Goal: Task Accomplishment & Management: Manage account settings

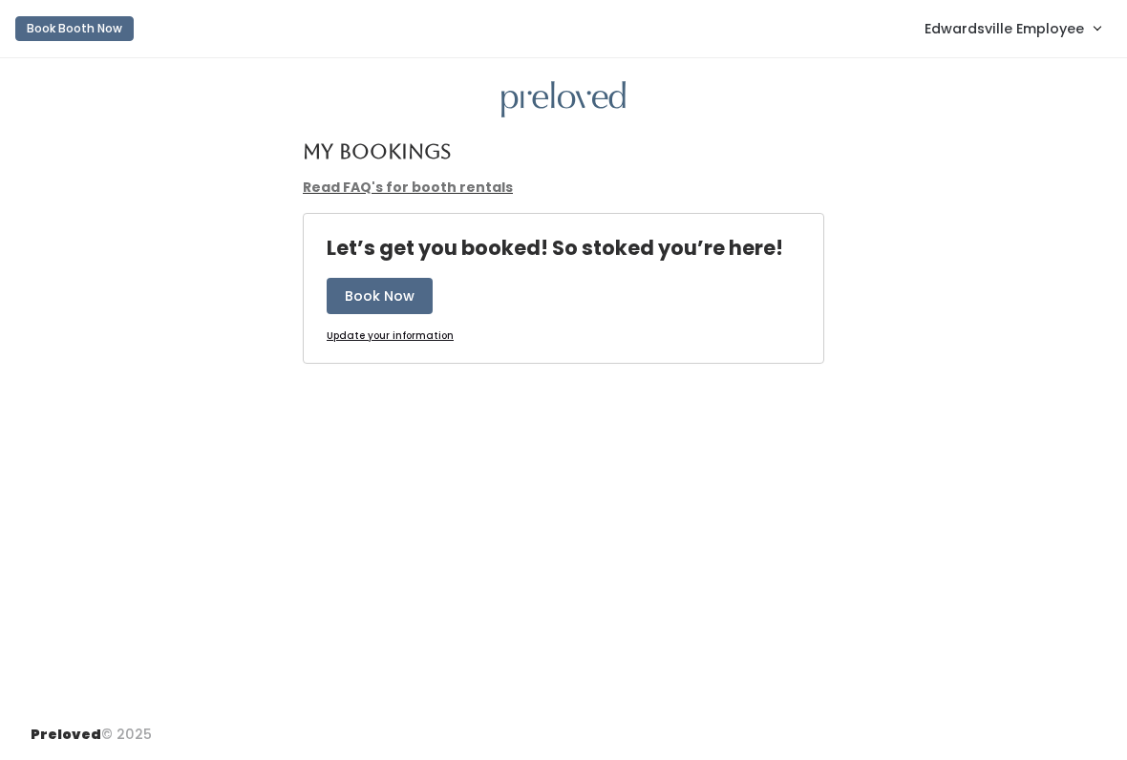
click at [1022, 36] on span "Edwardsville Employee" at bounding box center [1003, 28] width 159 height 21
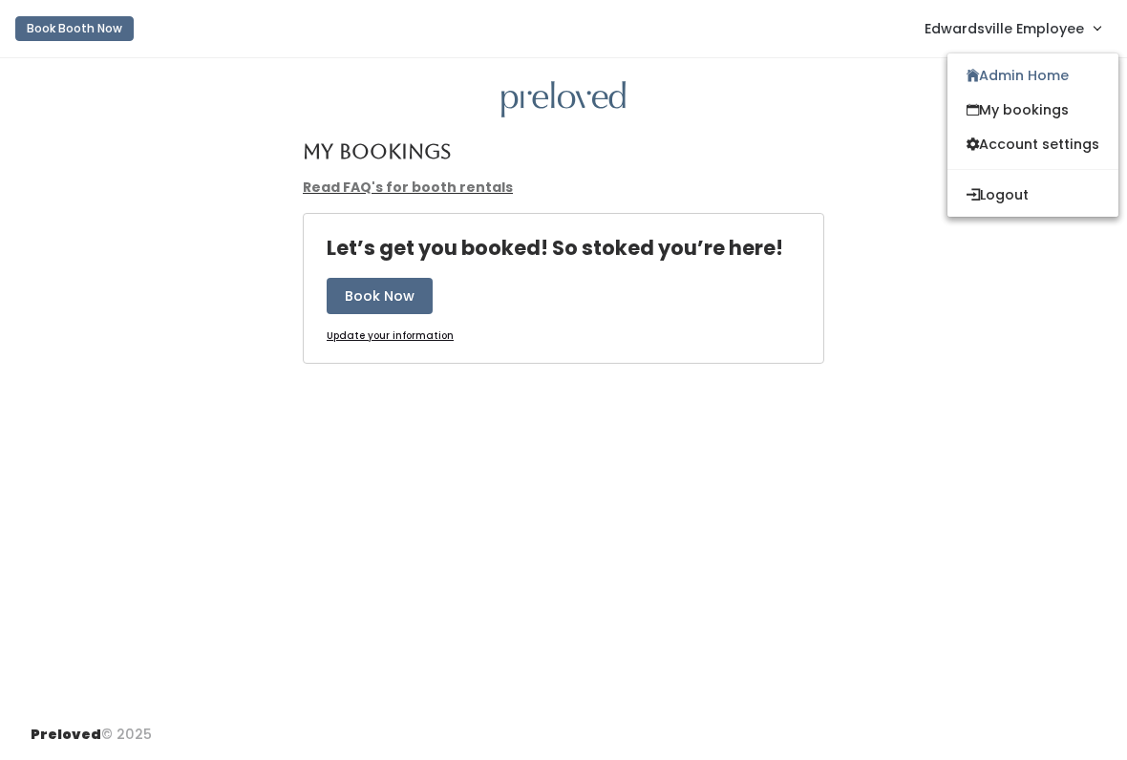
click at [1035, 72] on link "Admin Home" at bounding box center [1032, 75] width 171 height 34
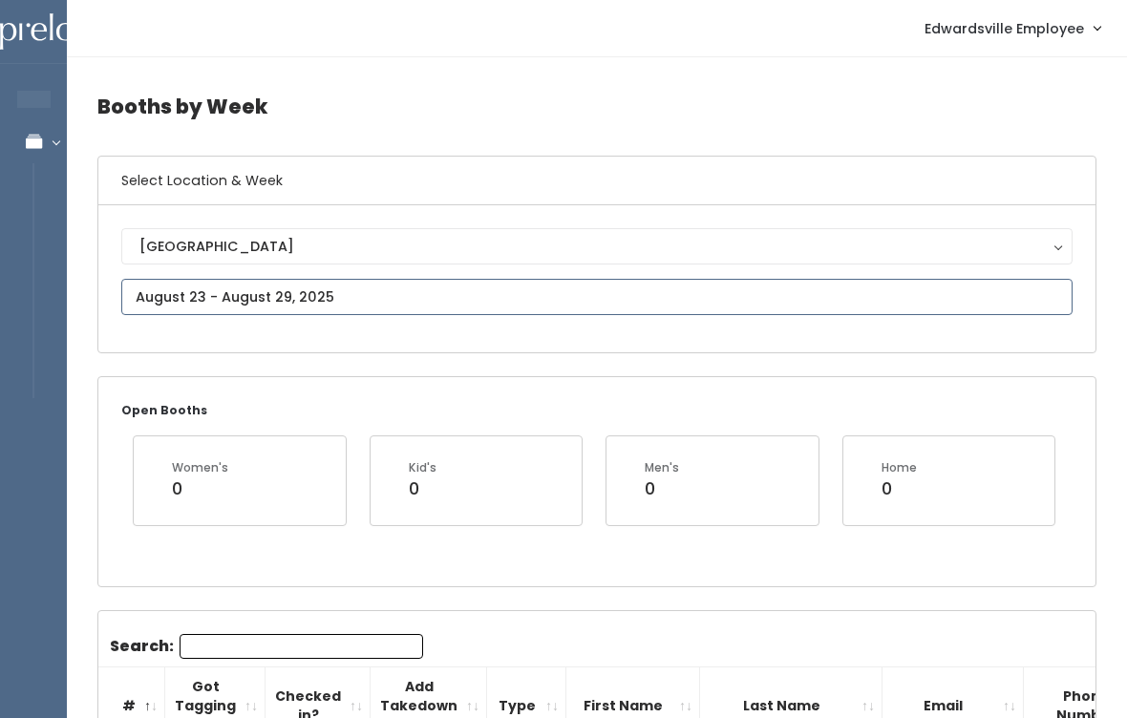
click at [277, 289] on input "text" at bounding box center [596, 297] width 951 height 36
type input "[DATE] to [DATE]"
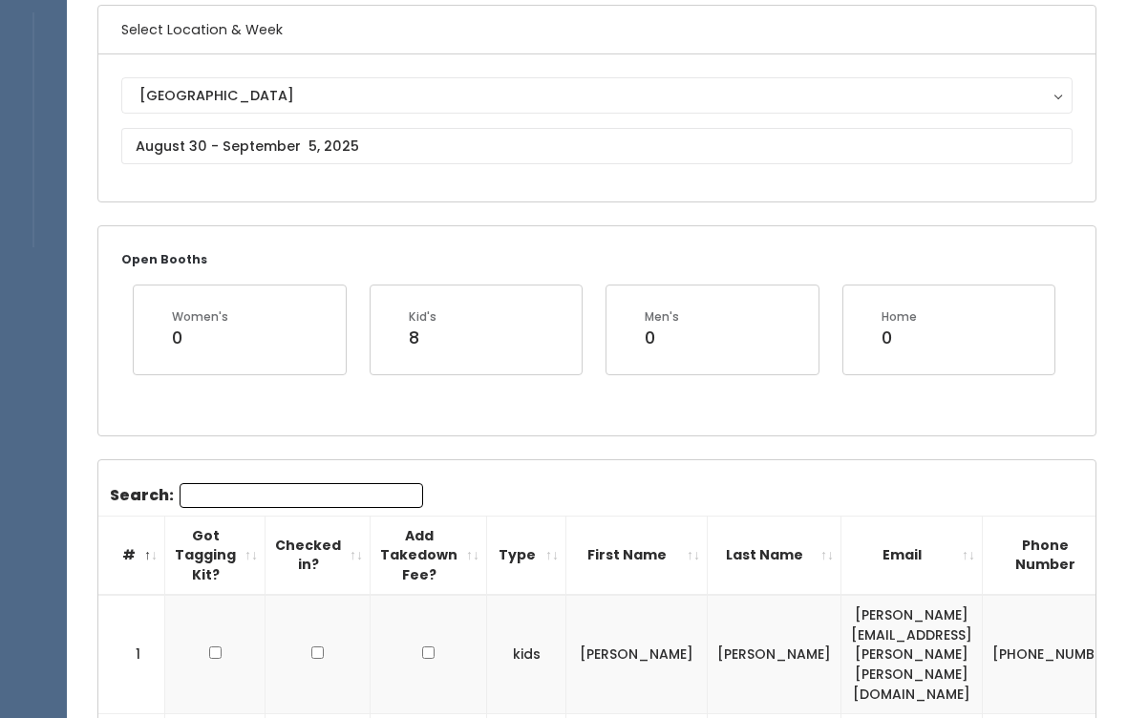
click at [319, 495] on input "Search:" at bounding box center [300, 496] width 243 height 25
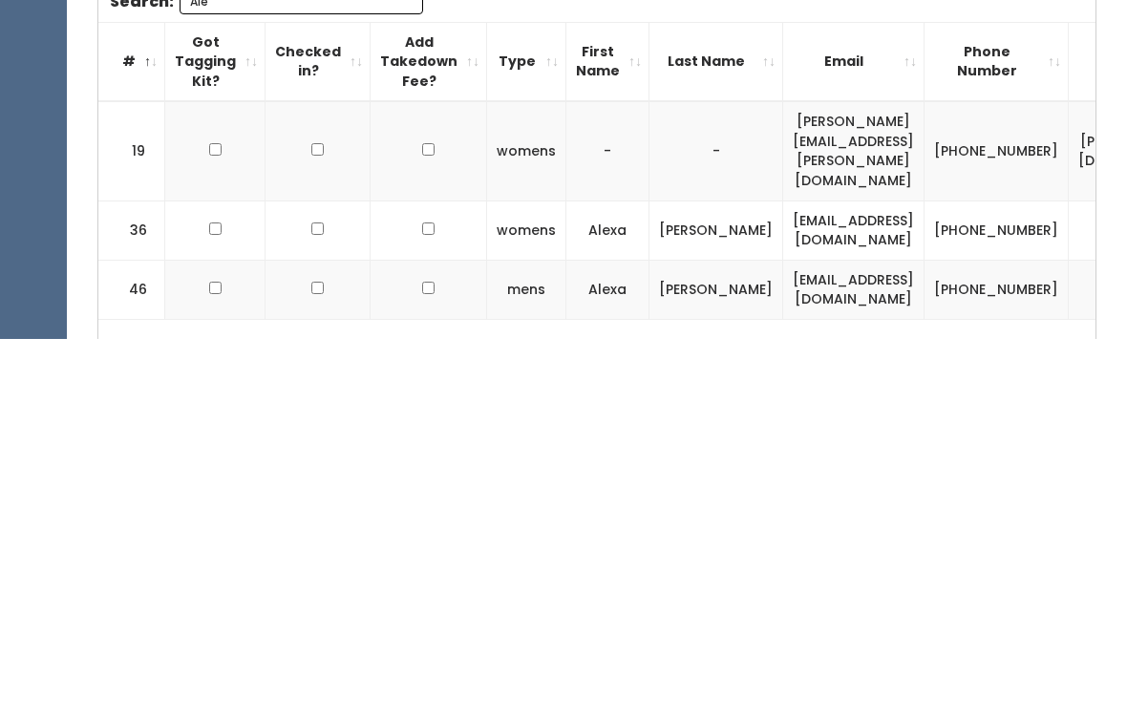
scroll to position [265, 0]
type input "Ale"
click at [210, 522] on input "checkbox" at bounding box center [215, 528] width 12 height 12
checkbox input "true"
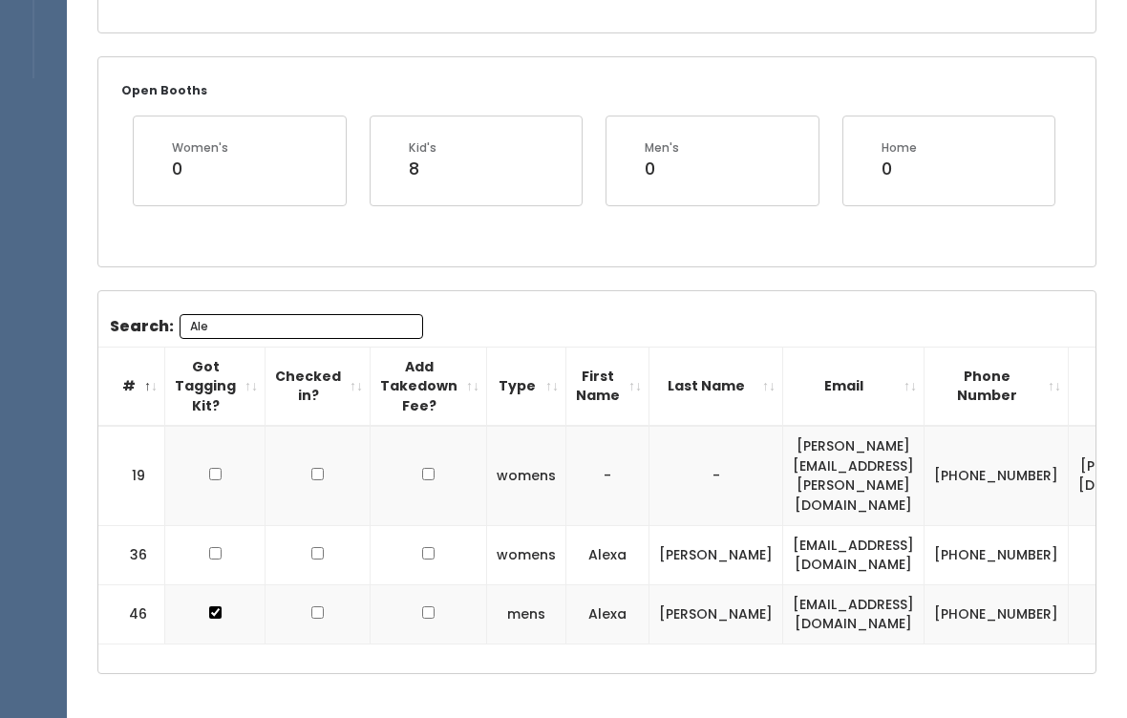
click at [217, 547] on input "checkbox" at bounding box center [215, 553] width 12 height 12
checkbox input "true"
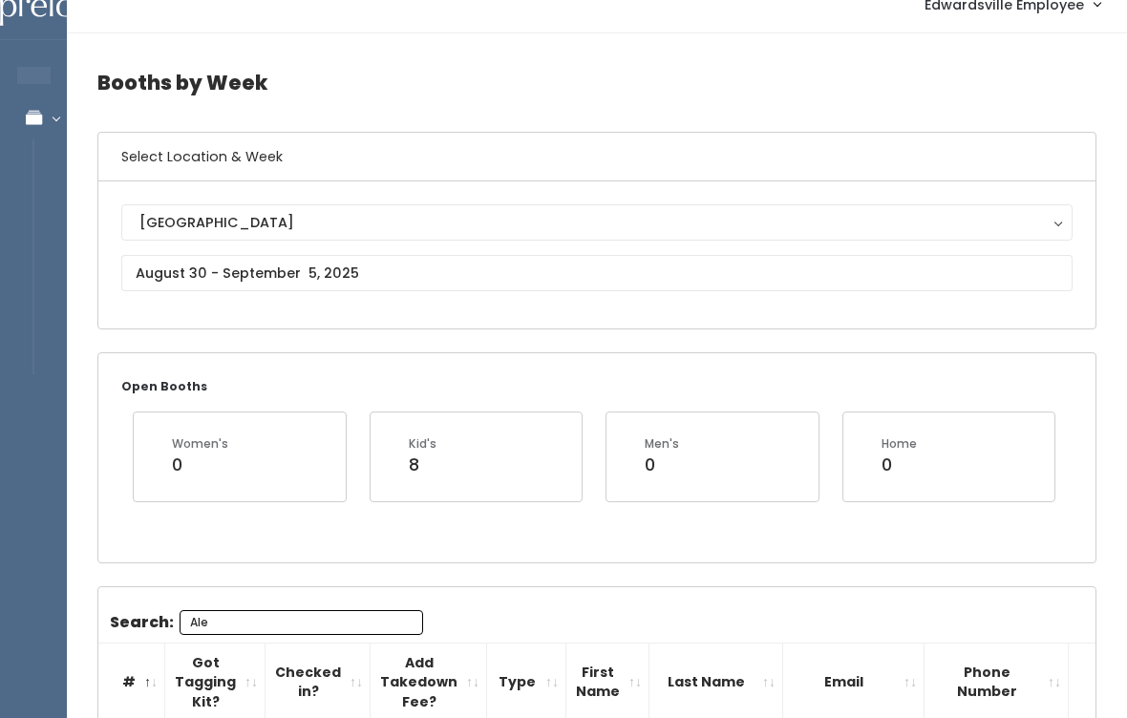
scroll to position [0, 0]
